Goal: Find specific page/section: Find specific page/section

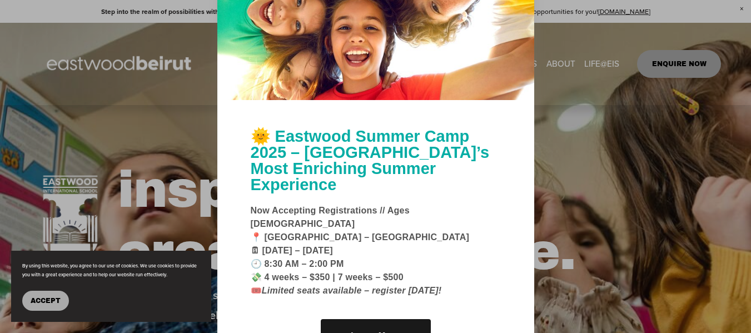
click at [46, 302] on span "Accept" at bounding box center [46, 301] width 30 height 8
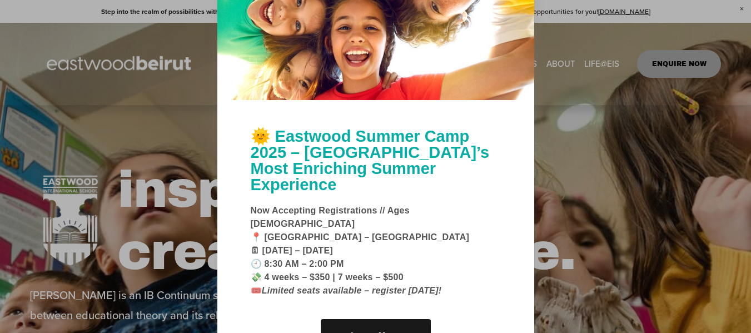
click at [602, 136] on div at bounding box center [375, 166] width 751 height 333
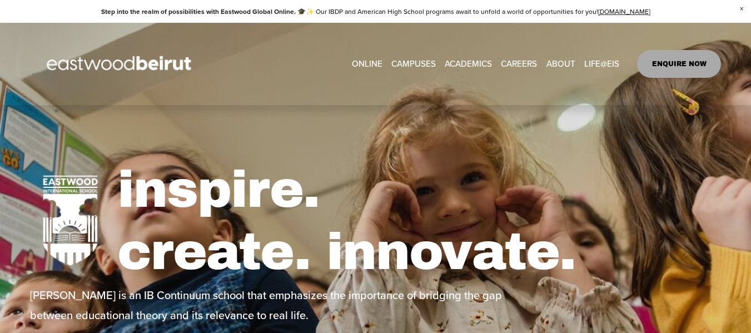
click at [517, 60] on link "CAREERS" at bounding box center [519, 63] width 36 height 17
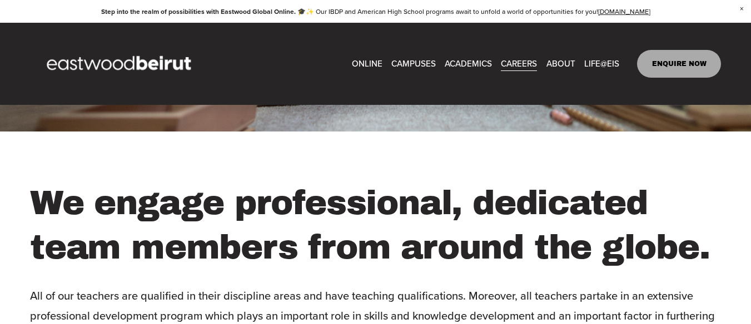
scroll to position [1667, 0]
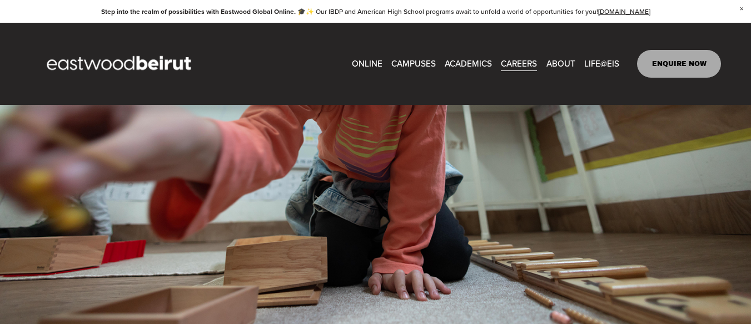
click at [0, 0] on span "Leadership" at bounding box center [0, 0] width 0 height 0
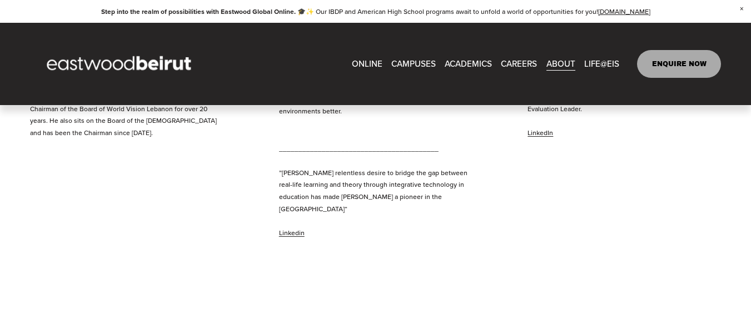
scroll to position [778, 0]
